Goal: Transaction & Acquisition: Purchase product/service

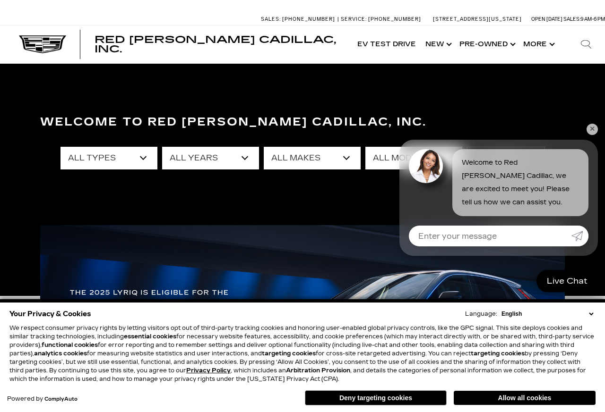
click at [592, 134] on link "✕" at bounding box center [591, 129] width 11 height 11
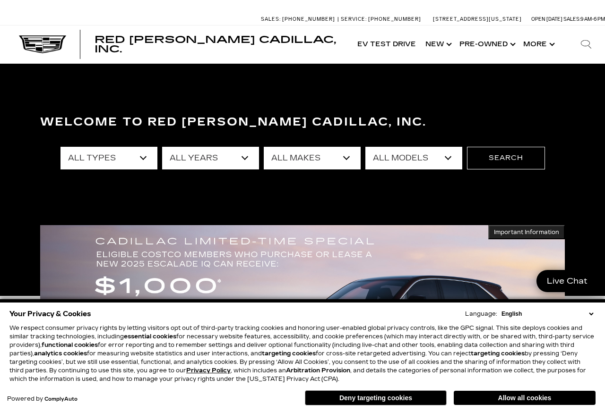
click at [497, 50] on link "Show Pre-Owned" at bounding box center [486, 45] width 64 height 38
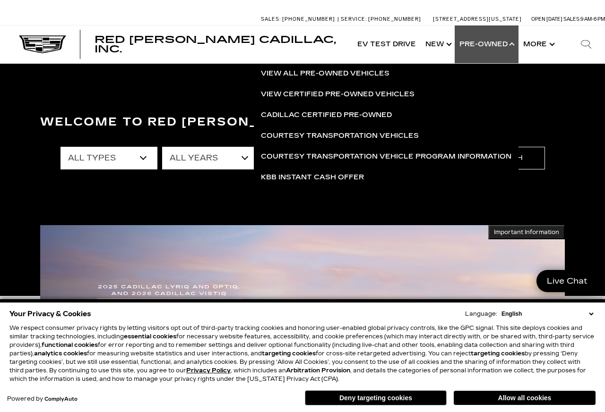
click at [380, 77] on link "View All Pre-Owned Vehicles" at bounding box center [386, 73] width 264 height 21
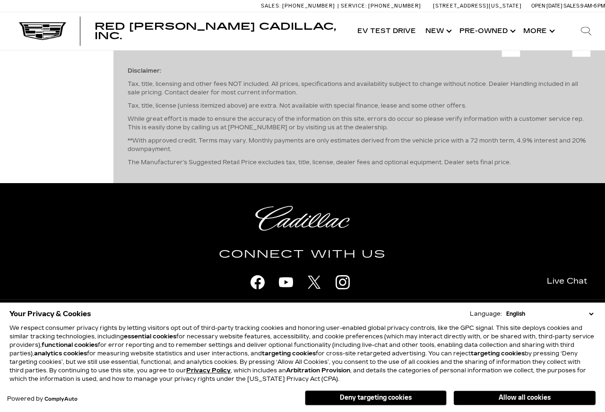
scroll to position [2728, 0]
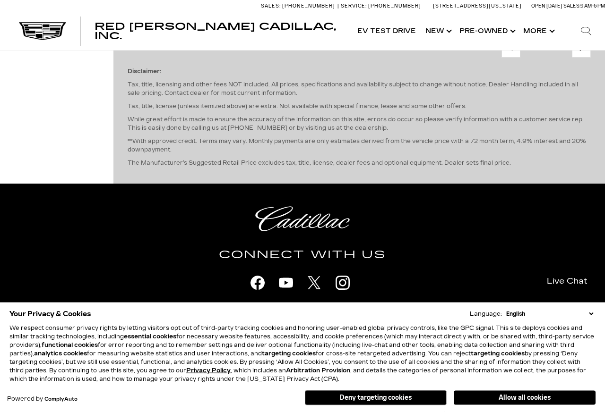
click at [589, 57] on link "Next - Page" at bounding box center [581, 48] width 20 height 17
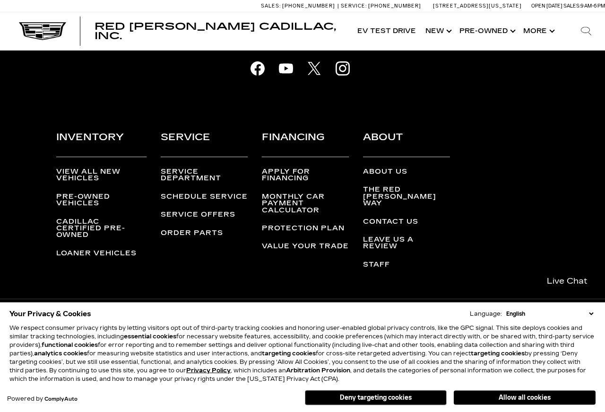
scroll to position [2530, 0]
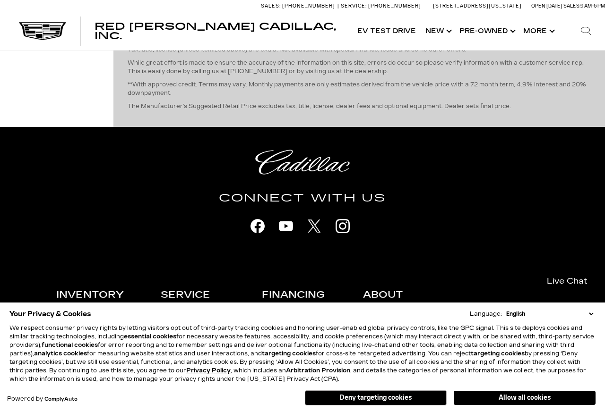
scroll to position [2345, 0]
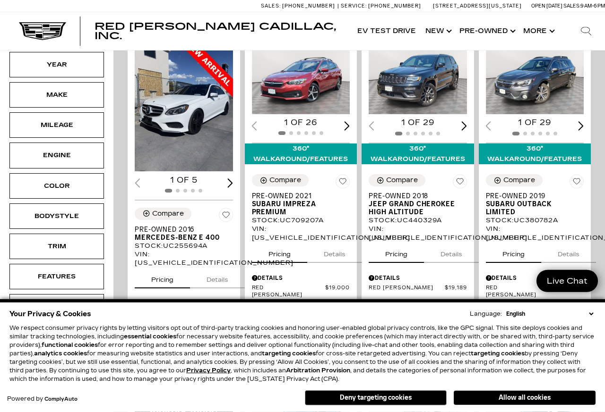
scroll to position [192, 0]
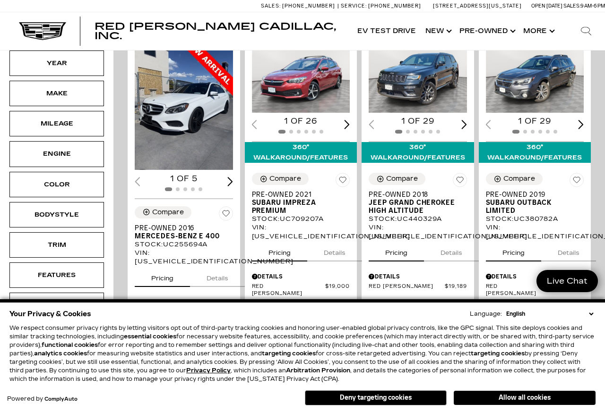
click at [170, 238] on span "Mercedes-Benz E 400" at bounding box center [180, 236] width 91 height 8
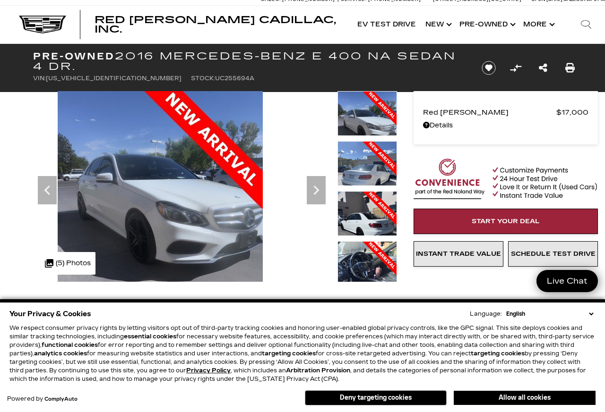
click at [321, 192] on icon "Next" at bounding box center [316, 190] width 19 height 19
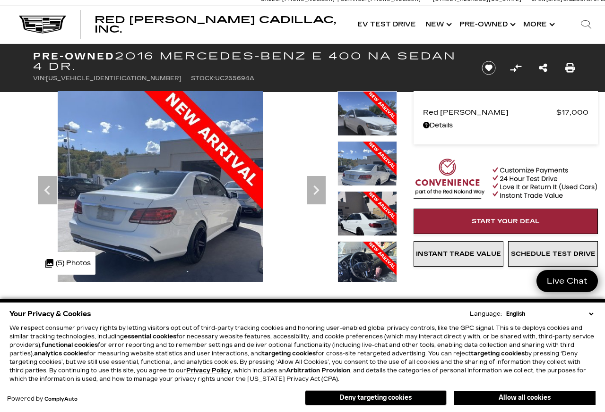
click at [322, 193] on icon "Next" at bounding box center [316, 190] width 19 height 19
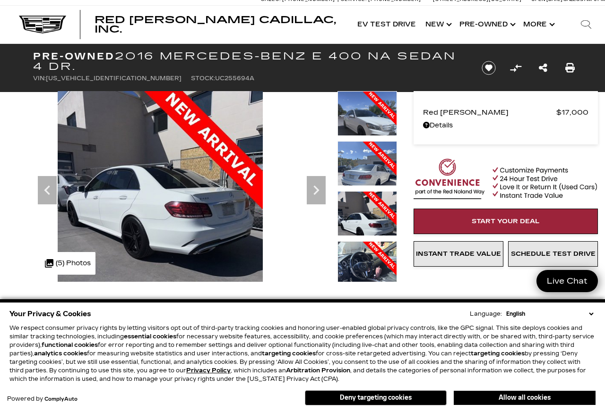
click at [323, 195] on icon "Next" at bounding box center [316, 190] width 19 height 19
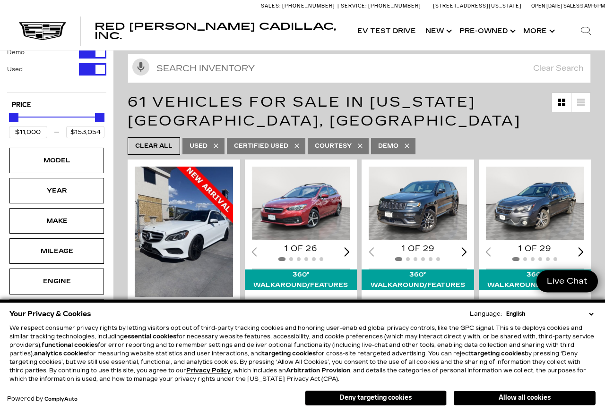
scroll to position [66, 0]
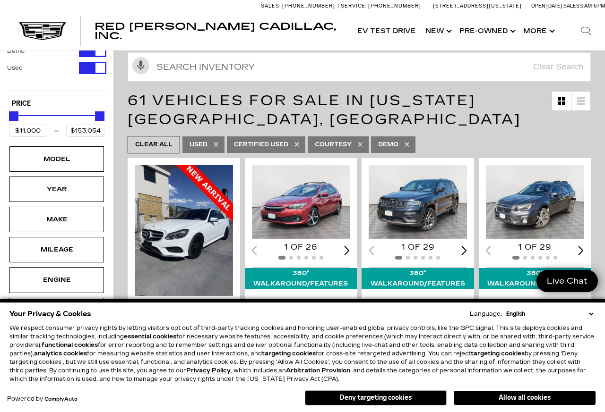
click at [427, 210] on img "1 / 2" at bounding box center [417, 202] width 98 height 74
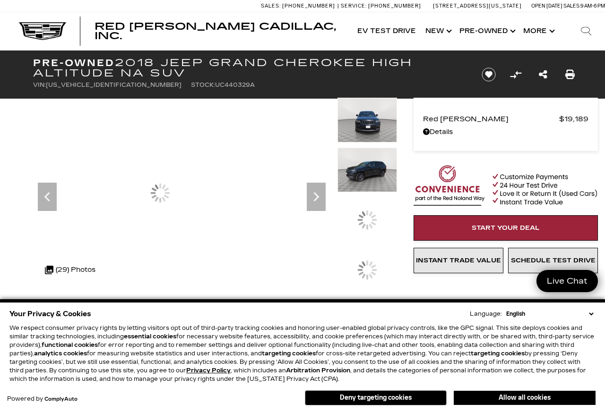
scroll to position [7, 0]
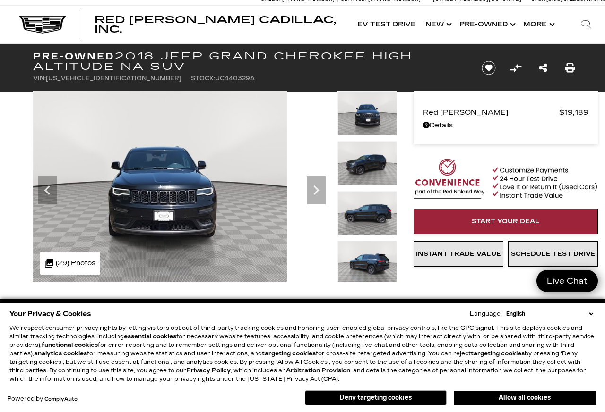
click at [318, 192] on icon "Next" at bounding box center [316, 190] width 19 height 19
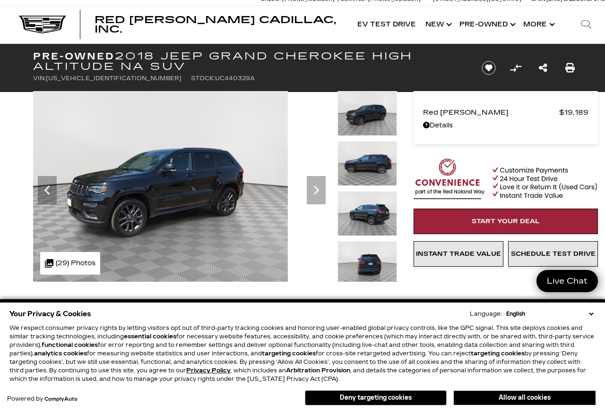
click at [316, 194] on icon "Next" at bounding box center [316, 190] width 19 height 19
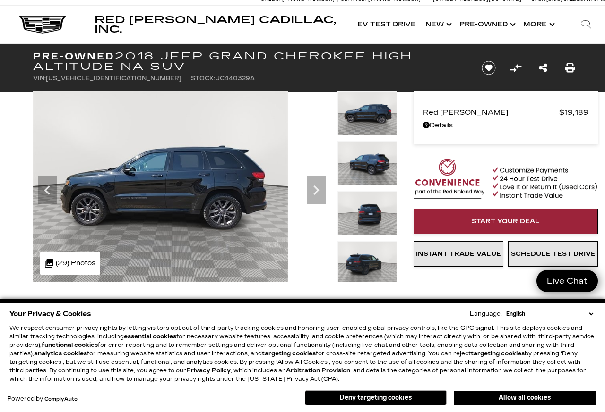
click at [313, 188] on icon "Next" at bounding box center [316, 190] width 19 height 19
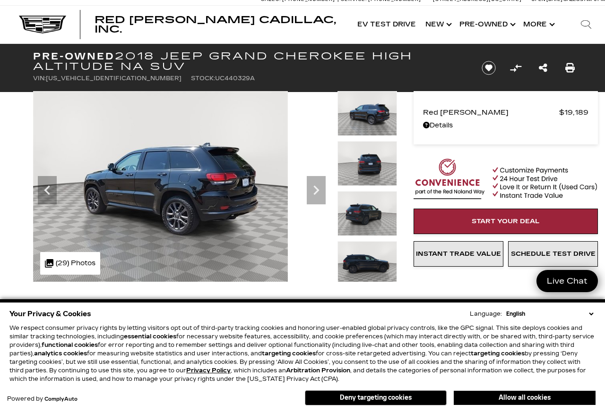
click at [325, 193] on icon "Next" at bounding box center [316, 190] width 19 height 19
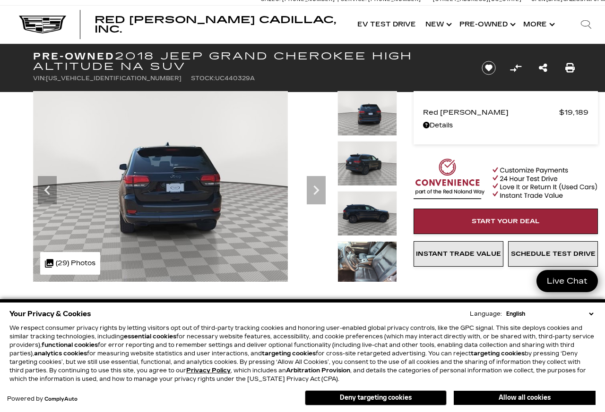
click at [321, 188] on icon "Next" at bounding box center [316, 190] width 19 height 19
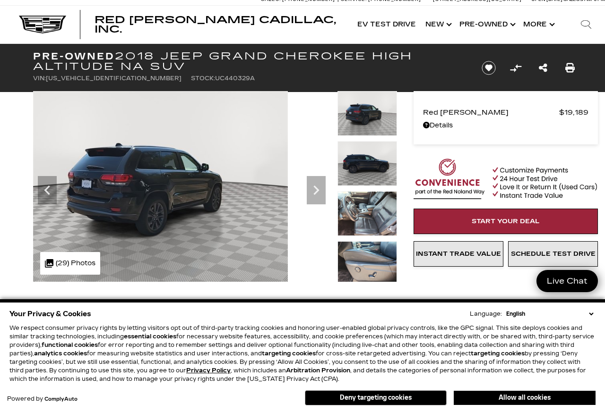
click at [319, 194] on icon "Next" at bounding box center [316, 190] width 19 height 19
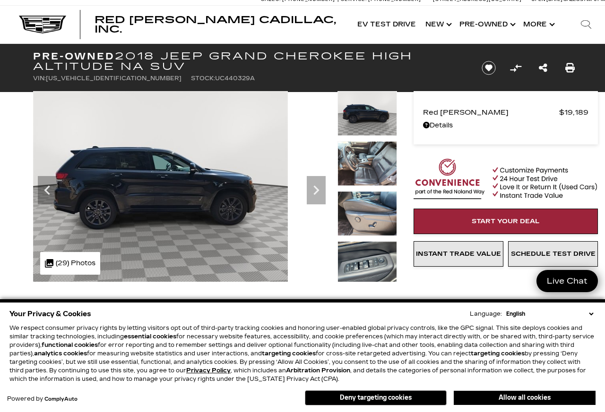
click at [320, 196] on icon "Next" at bounding box center [316, 190] width 19 height 19
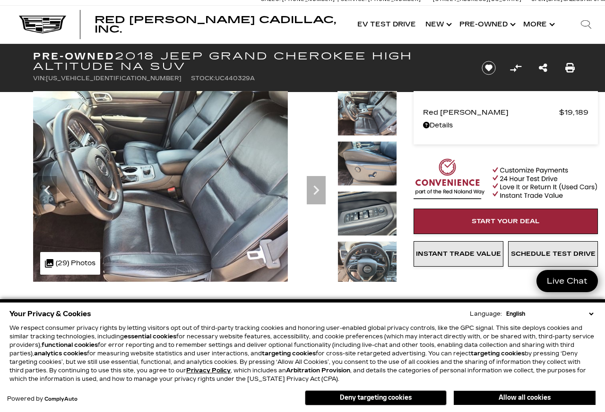
click at [319, 197] on icon "Next" at bounding box center [316, 190] width 19 height 19
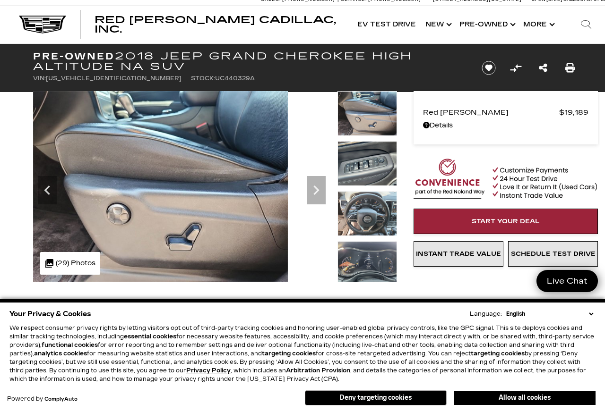
click at [322, 199] on icon "Next" at bounding box center [316, 190] width 19 height 19
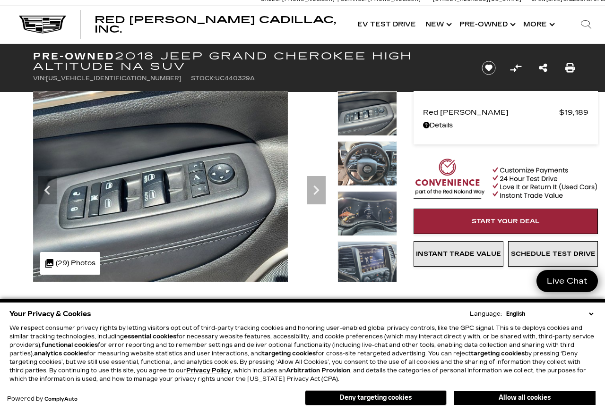
click at [321, 196] on icon "Next" at bounding box center [316, 190] width 19 height 19
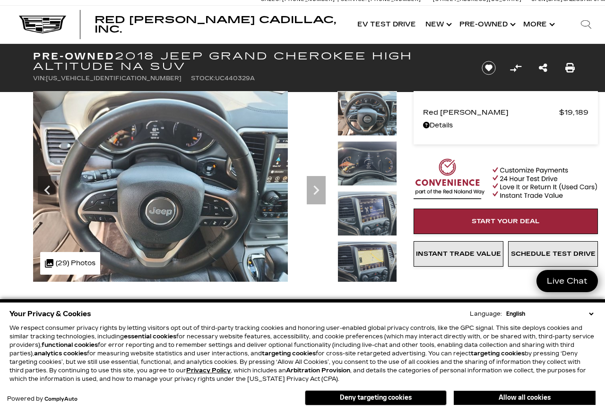
click at [318, 191] on icon "Next" at bounding box center [316, 190] width 6 height 9
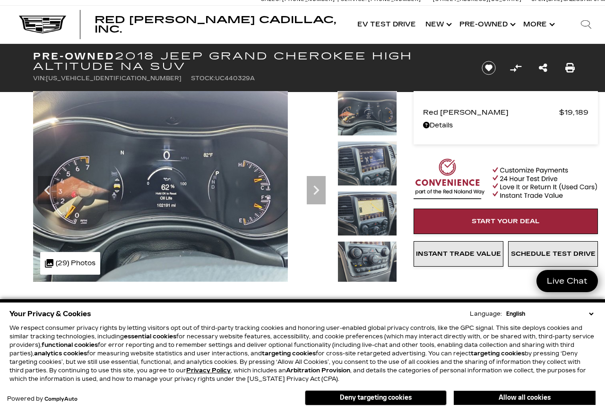
click at [323, 193] on icon "Next" at bounding box center [316, 190] width 19 height 19
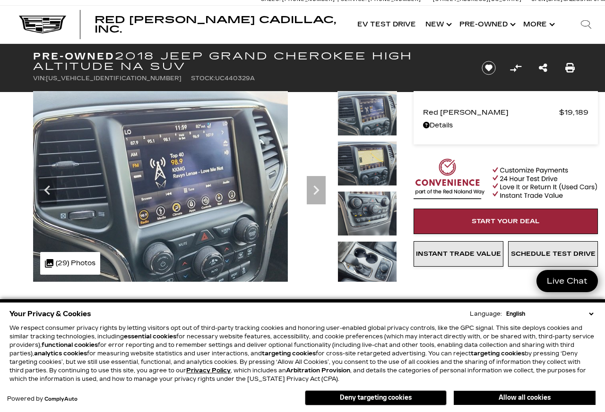
click at [321, 195] on icon "Next" at bounding box center [316, 190] width 19 height 19
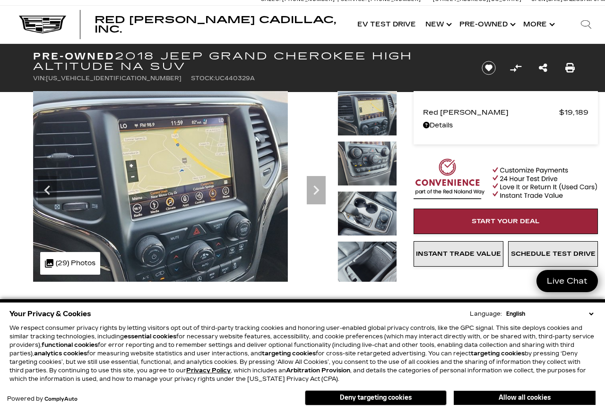
click at [318, 198] on icon "Next" at bounding box center [316, 190] width 19 height 19
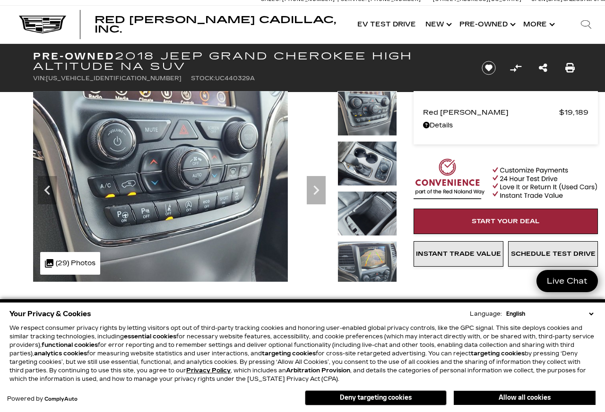
click at [321, 196] on icon "Next" at bounding box center [316, 190] width 19 height 19
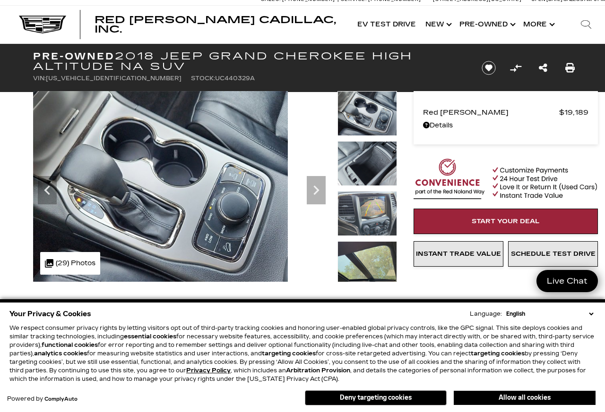
click at [322, 197] on icon "Next" at bounding box center [316, 190] width 19 height 19
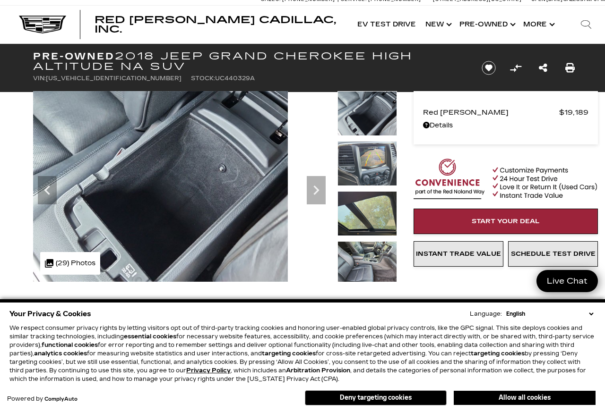
click at [321, 199] on icon "Next" at bounding box center [316, 190] width 19 height 19
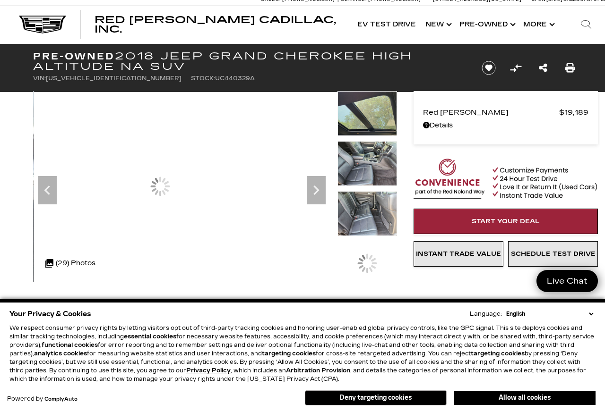
click at [288, 196] on div at bounding box center [160, 186] width 255 height 191
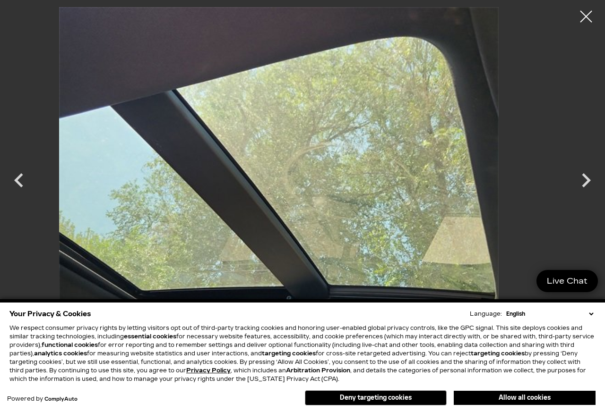
click at [578, 194] on icon "Next" at bounding box center [585, 180] width 28 height 28
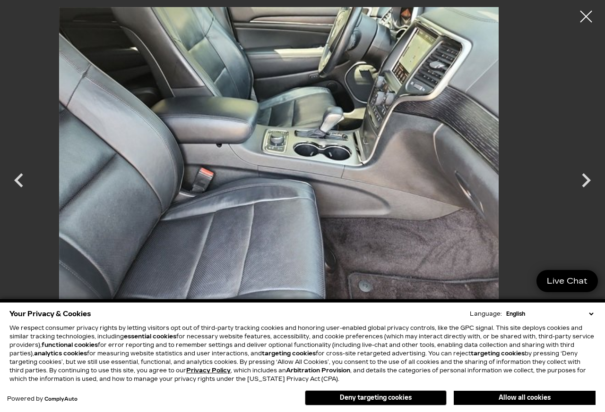
click at [588, 188] on icon "Next" at bounding box center [585, 180] width 28 height 28
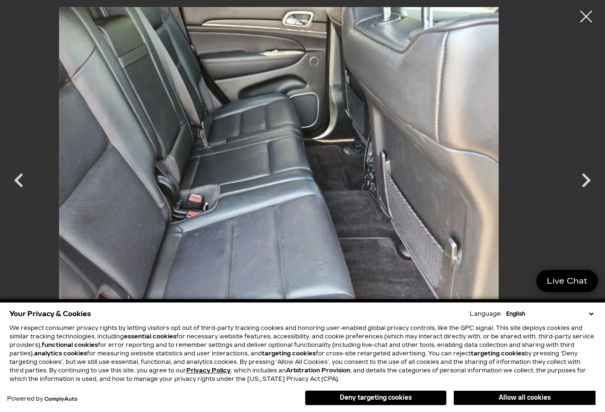
click at [596, 188] on icon "Next" at bounding box center [585, 180] width 28 height 28
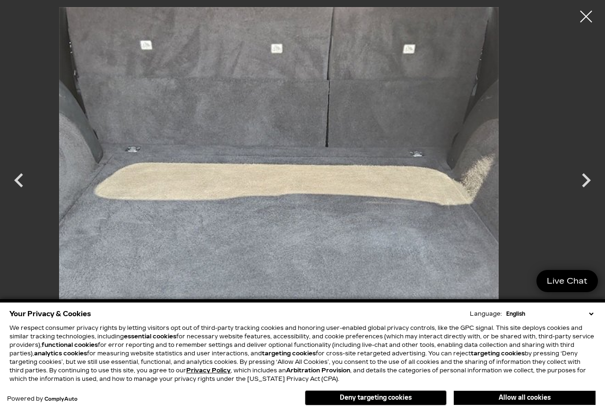
click at [597, 186] on icon "Next" at bounding box center [585, 180] width 28 height 28
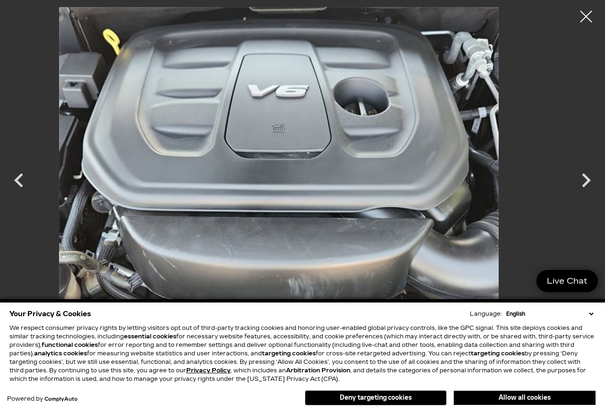
click at [597, 186] on icon "Next" at bounding box center [585, 180] width 28 height 28
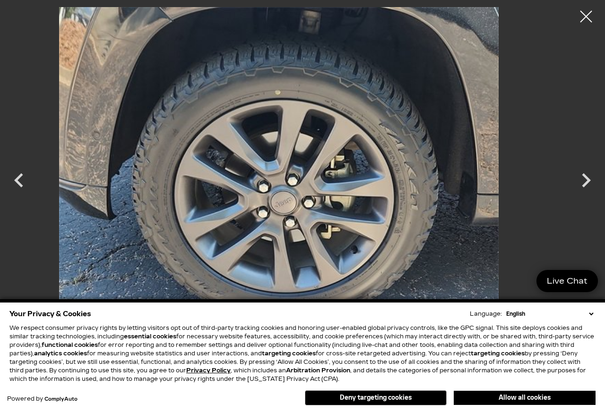
click at [596, 191] on icon "Next" at bounding box center [585, 180] width 28 height 28
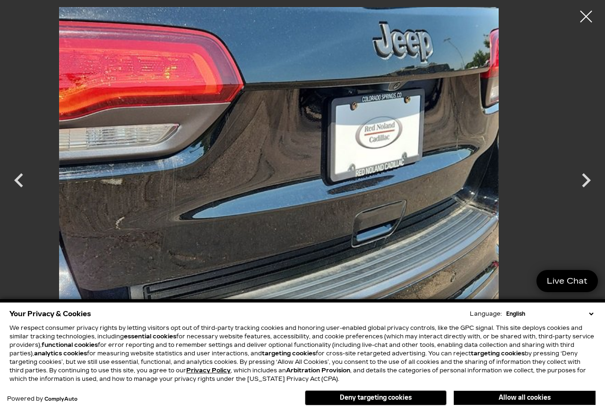
click at [597, 187] on icon "Next" at bounding box center [585, 180] width 28 height 28
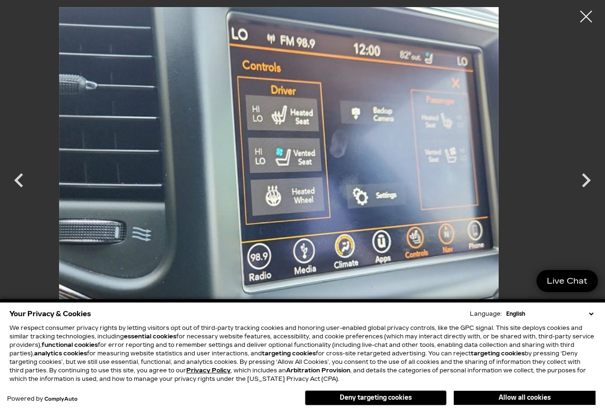
click at [596, 190] on icon "Next" at bounding box center [585, 180] width 28 height 28
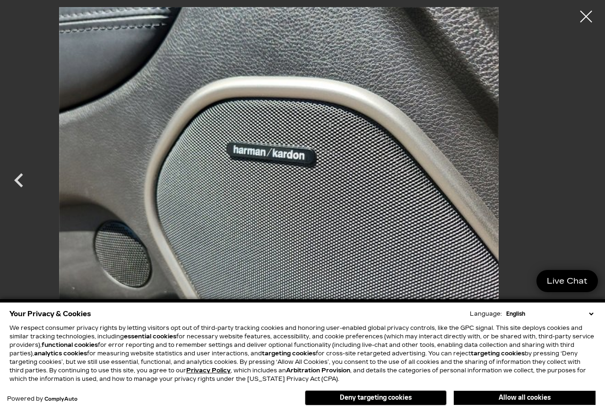
click at [596, 194] on div at bounding box center [302, 172] width 605 height 330
click at [590, 25] on div at bounding box center [586, 17] width 24 height 24
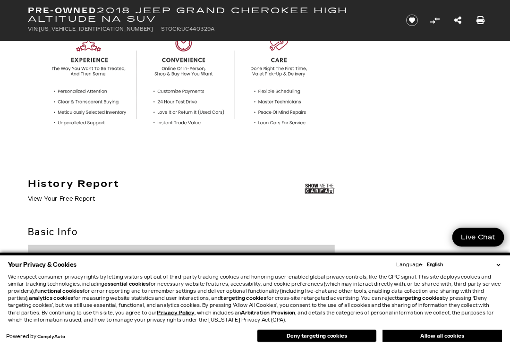
scroll to position [340, 0]
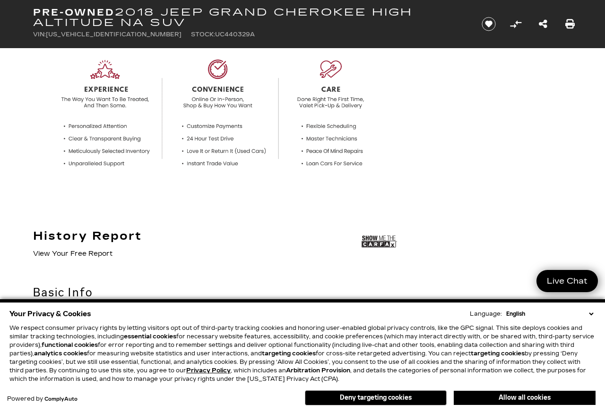
click at [391, 247] on img at bounding box center [378, 242] width 35 height 24
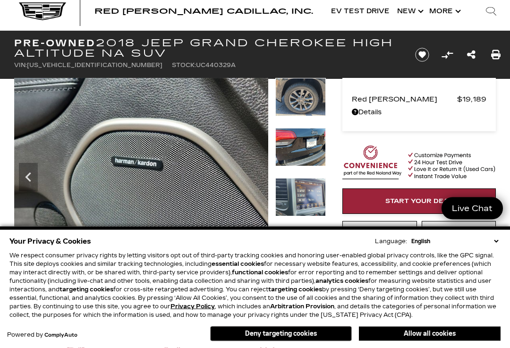
scroll to position [0, 0]
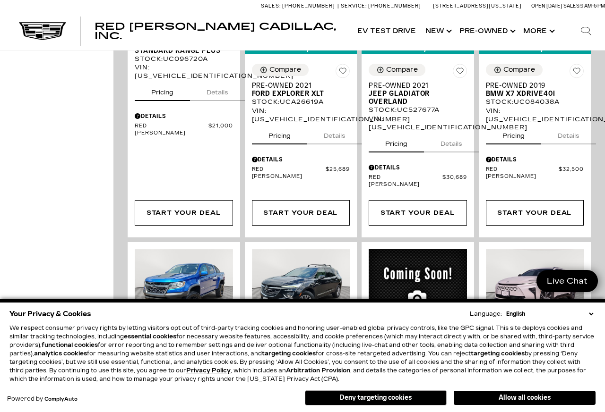
scroll to position [649, 0]
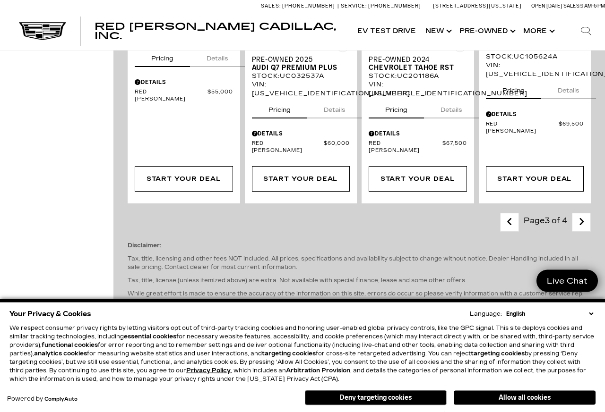
scroll to position [1650, 0]
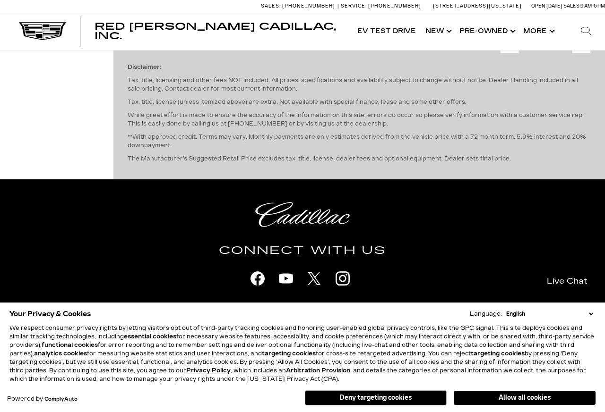
click at [603, 122] on div "Last - Page Page 3 of 4 Next - Page Disclaimer: Tax, title, licensing and other…" at bounding box center [358, 103] width 491 height 152
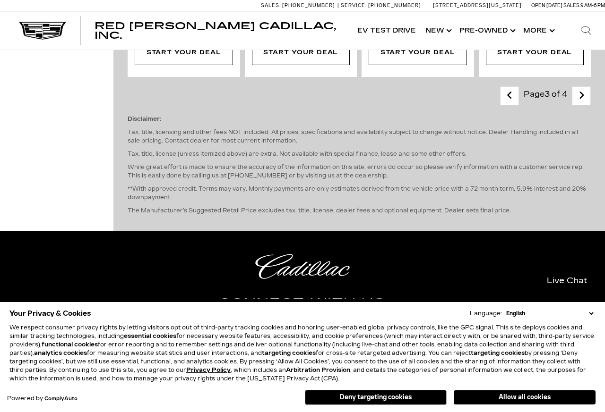
scroll to position [1775, 0]
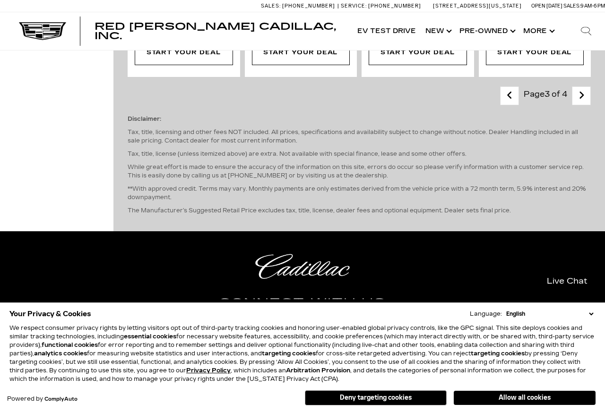
click at [589, 104] on link "Next - Page" at bounding box center [581, 96] width 20 height 17
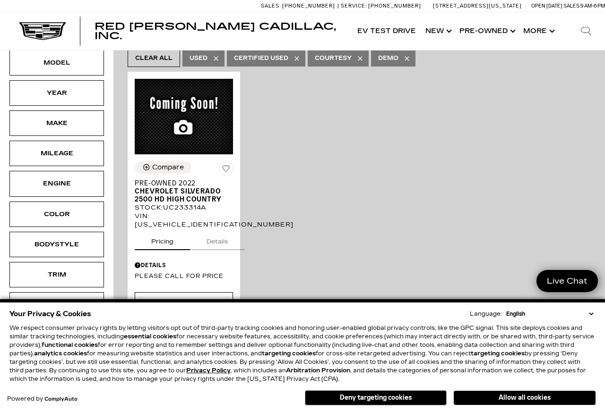
scroll to position [163, 0]
